Goal: Task Accomplishment & Management: Use online tool/utility

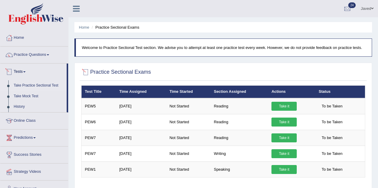
click at [37, 84] on link "Take Practice Sectional Test" at bounding box center [39, 85] width 56 height 11
click at [365, 10] on link "Javed" at bounding box center [368, 7] width 22 height 15
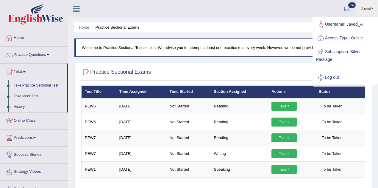
click at [343, 24] on link "Username: Javed_A" at bounding box center [345, 25] width 64 height 14
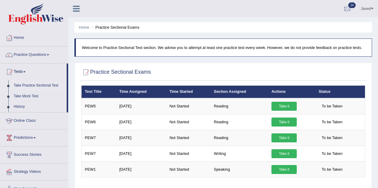
click at [364, 9] on link "Javed" at bounding box center [368, 7] width 22 height 15
